Goal: Task Accomplishment & Management: Complete application form

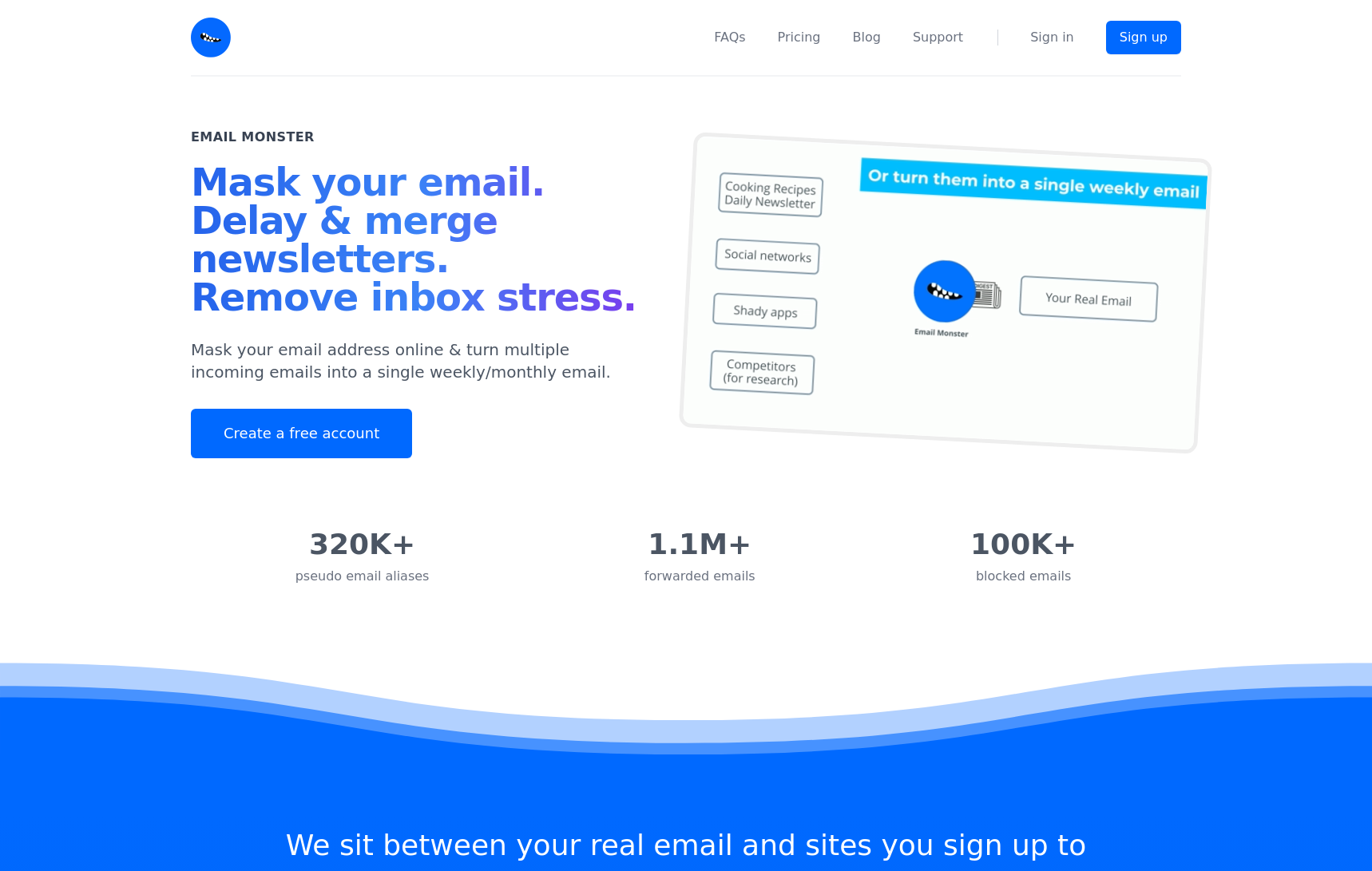
click at [356, 655] on icon at bounding box center [686, 732] width 1372 height 320
click at [299, 437] on link "Create a free account" at bounding box center [301, 434] width 222 height 50
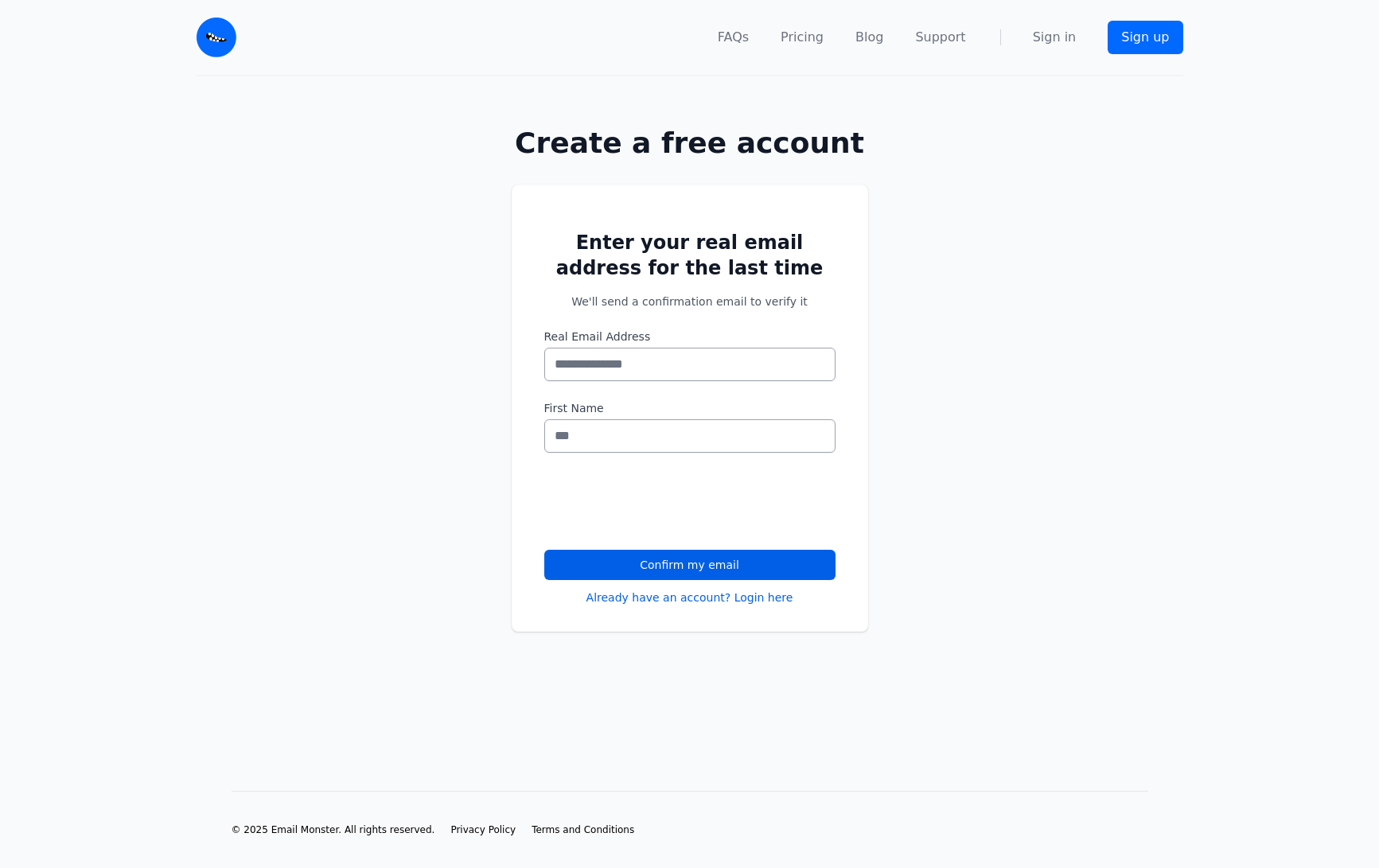
drag, startPoint x: 420, startPoint y: 553, endPoint x: 403, endPoint y: 438, distance: 116.2
click at [408, 535] on div "Enter your real email address for the last time We'll send a confirmation email…" at bounding box center [689, 427] width 1379 height 536
click at [185, 500] on div "Enter your real email address for the last time We'll send a confirmation email…" at bounding box center [689, 427] width 1379 height 536
drag, startPoint x: 1192, startPoint y: 205, endPoint x: 1301, endPoint y: 148, distance: 123.0
click at [1192, 203] on div "Enter your real email address for the last time We'll send a confirmation email…" at bounding box center [689, 427] width 1379 height 536
